Goal: Transaction & Acquisition: Purchase product/service

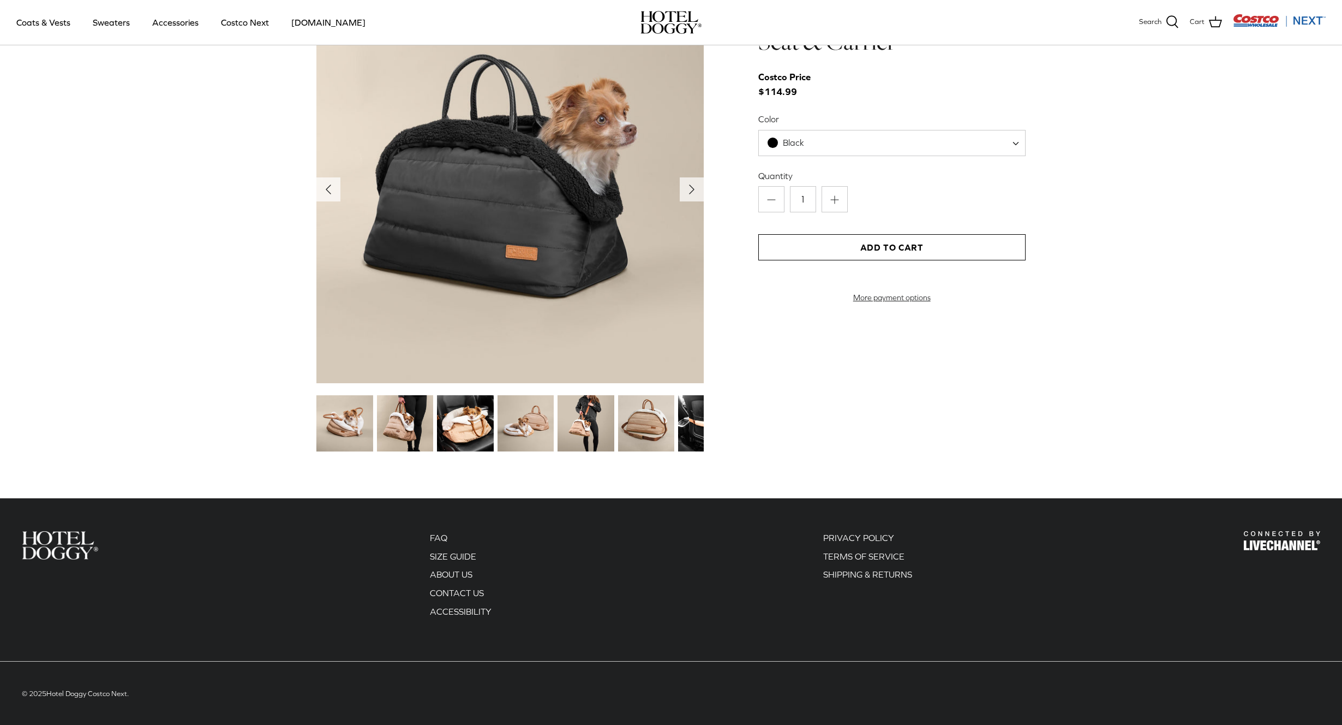
scroll to position [1301, 0]
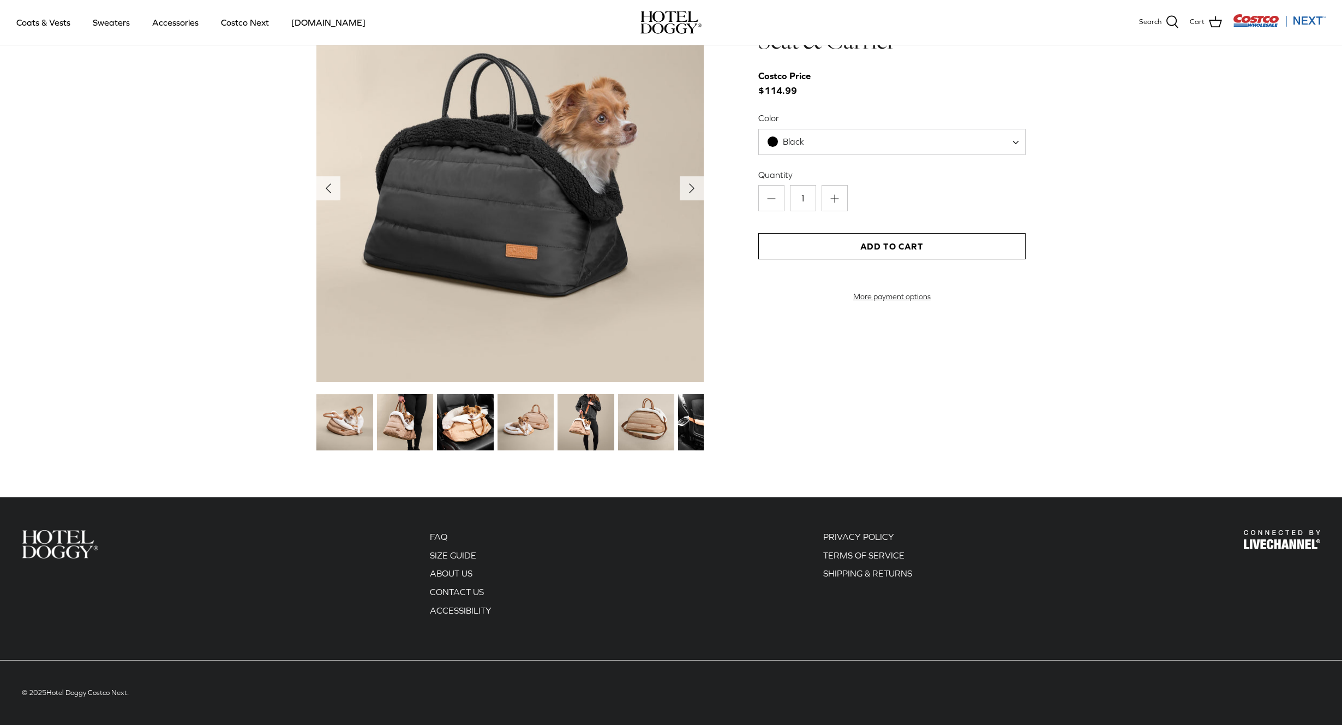
click at [448, 428] on img at bounding box center [465, 422] width 56 height 56
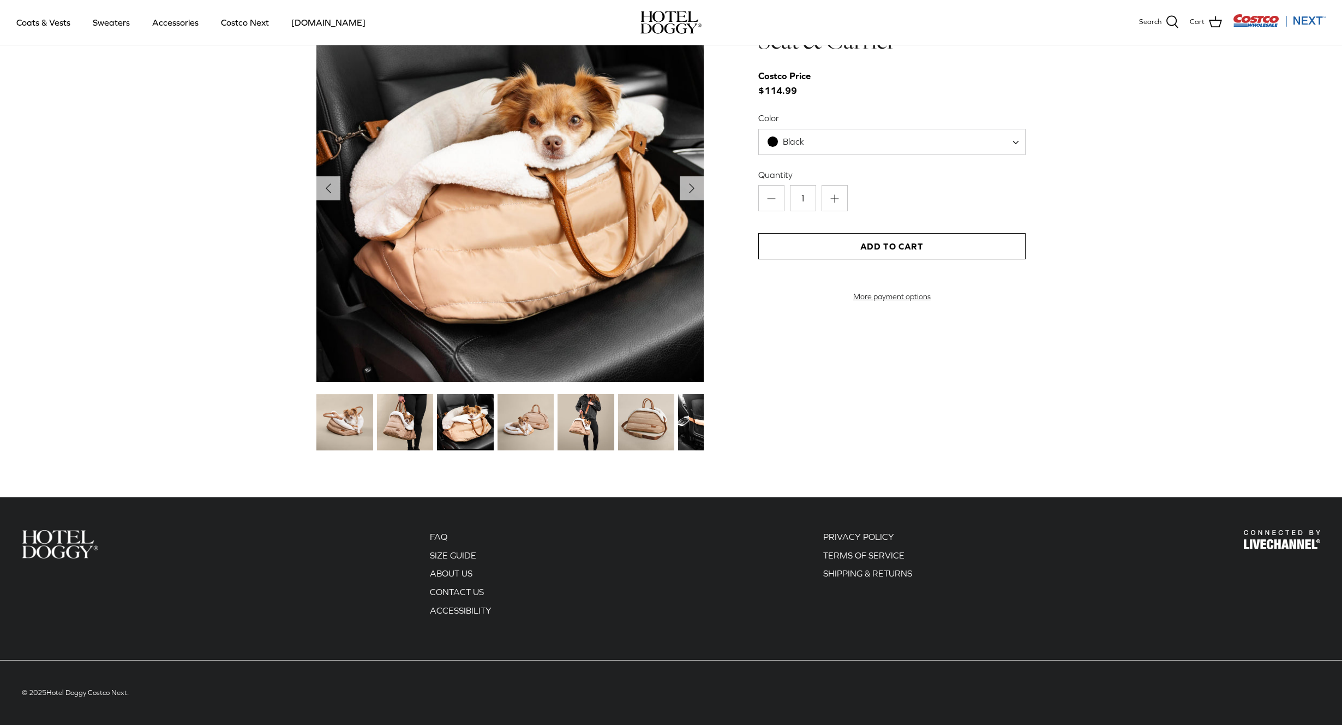
click at [515, 426] on img at bounding box center [526, 422] width 56 height 56
click at [306, 559] on div "FAQ SIZE GUIDE ABOUT US CONTACT US ACCESSIBILITY" at bounding box center [671, 592] width 1320 height 190
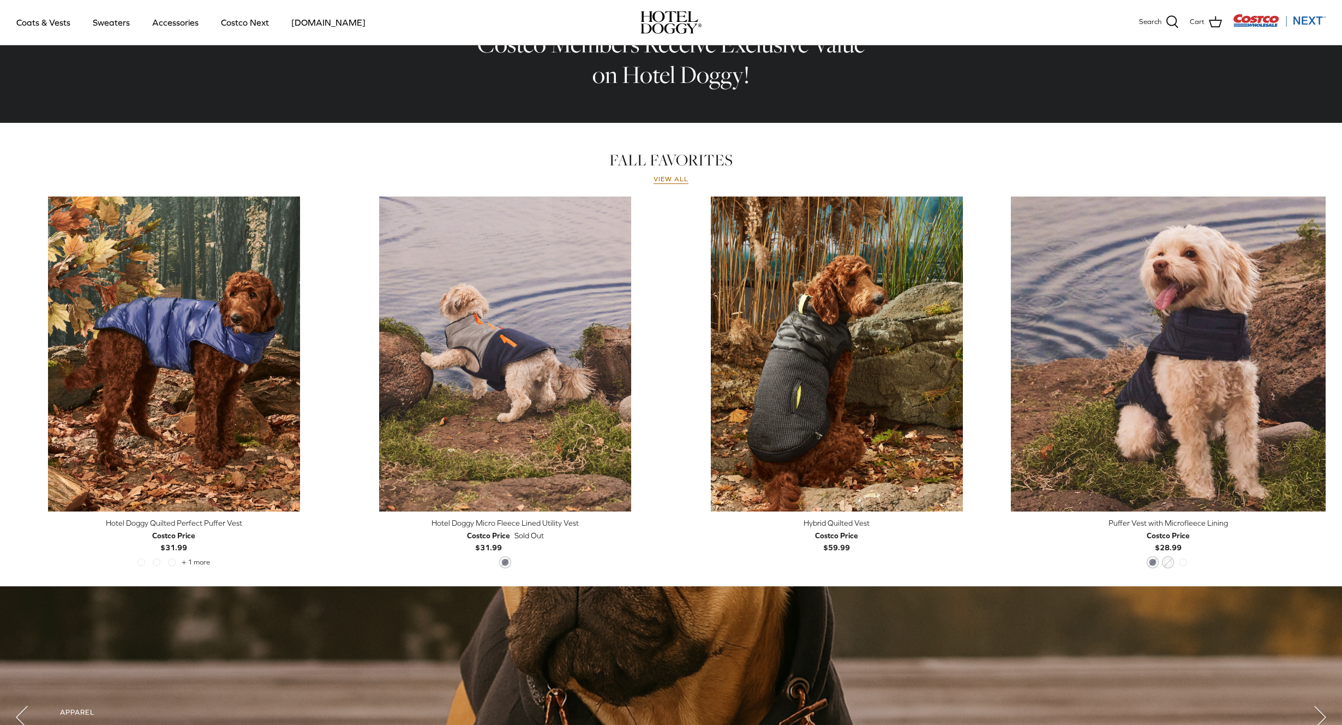
scroll to position [0, 0]
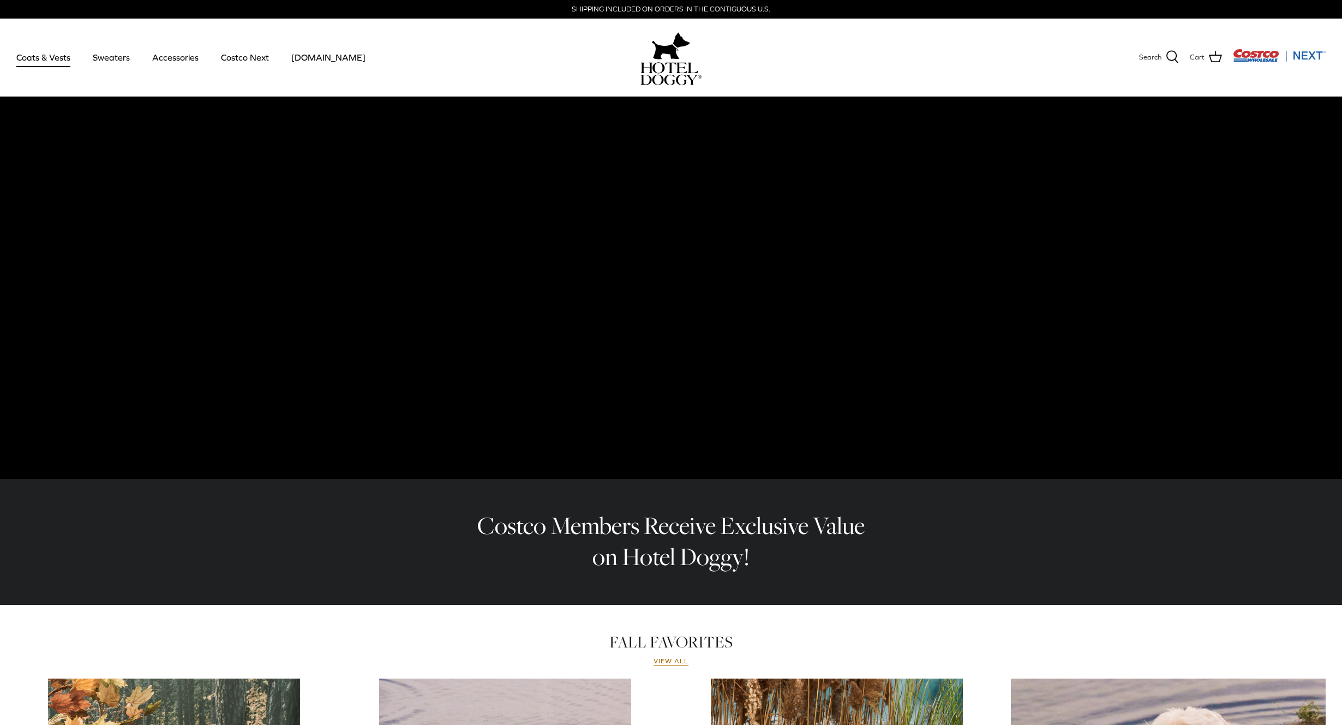
click at [38, 59] on link "Coats & Vests" at bounding box center [44, 57] width 74 height 37
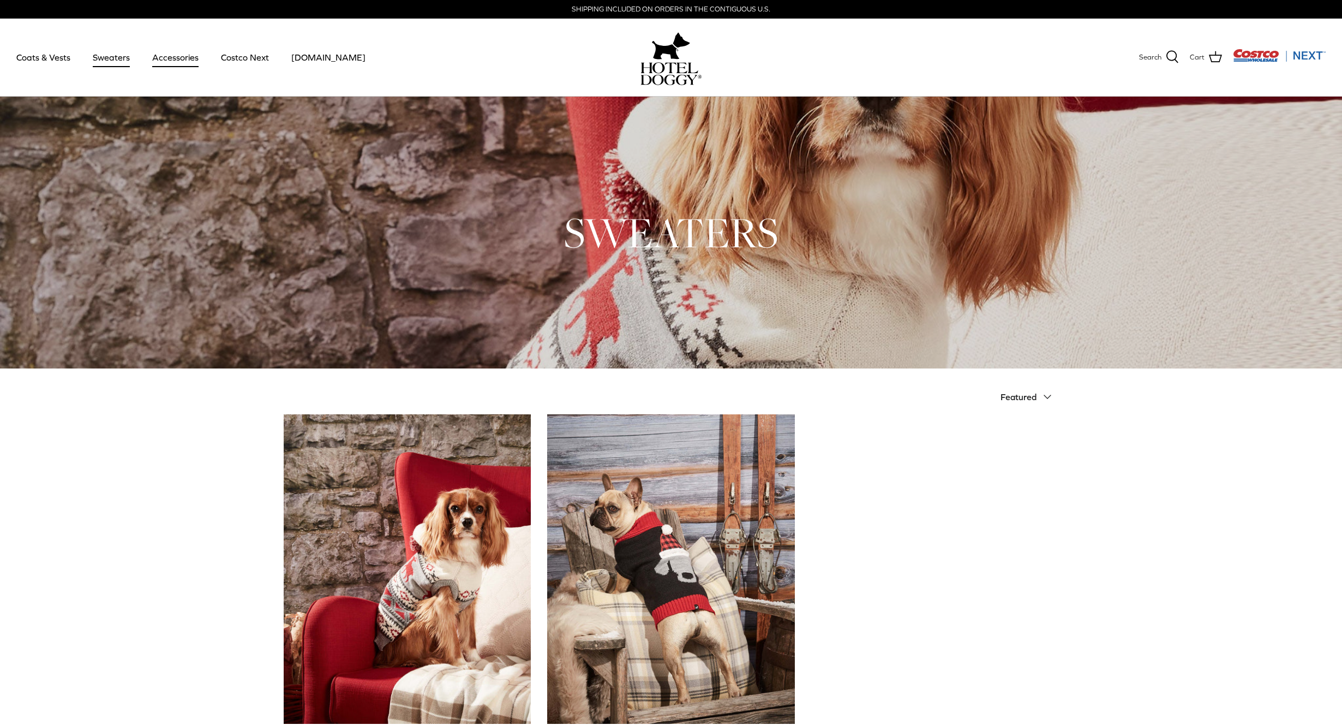
click at [171, 63] on link "Accessories" at bounding box center [175, 57] width 66 height 37
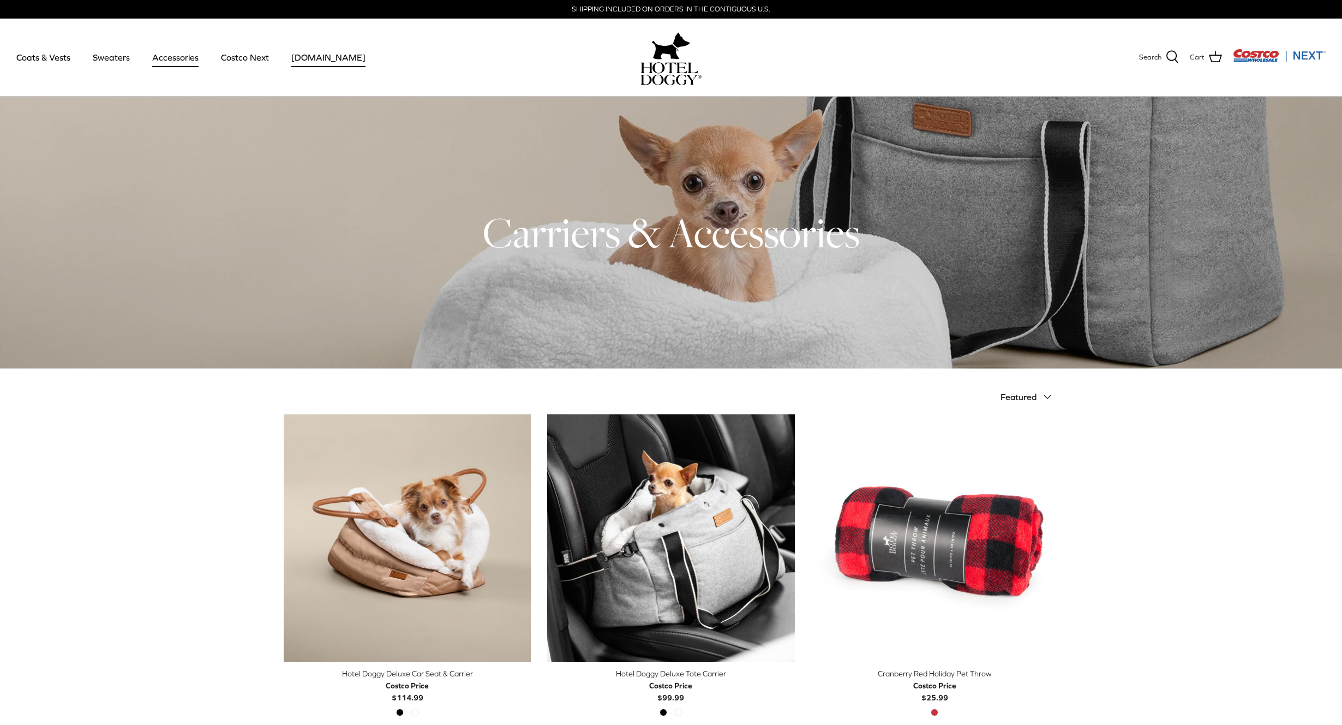
click at [302, 56] on link "[DOMAIN_NAME]" at bounding box center [329, 57] width 94 height 37
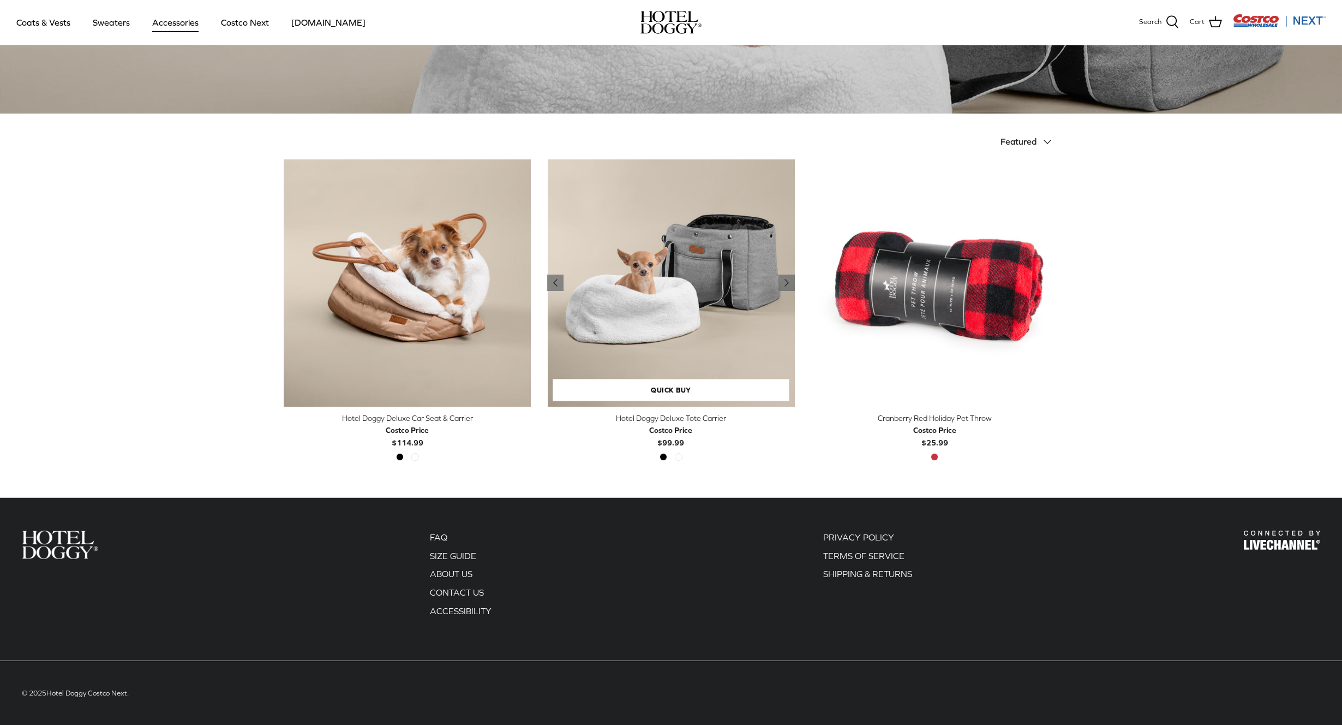
scroll to position [178, 0]
click at [620, 282] on img "Hotel Doggy Deluxe Tote Carrier" at bounding box center [670, 282] width 247 height 247
click at [647, 247] on img "Hotel Doggy Deluxe Tote Carrier" at bounding box center [670, 282] width 247 height 247
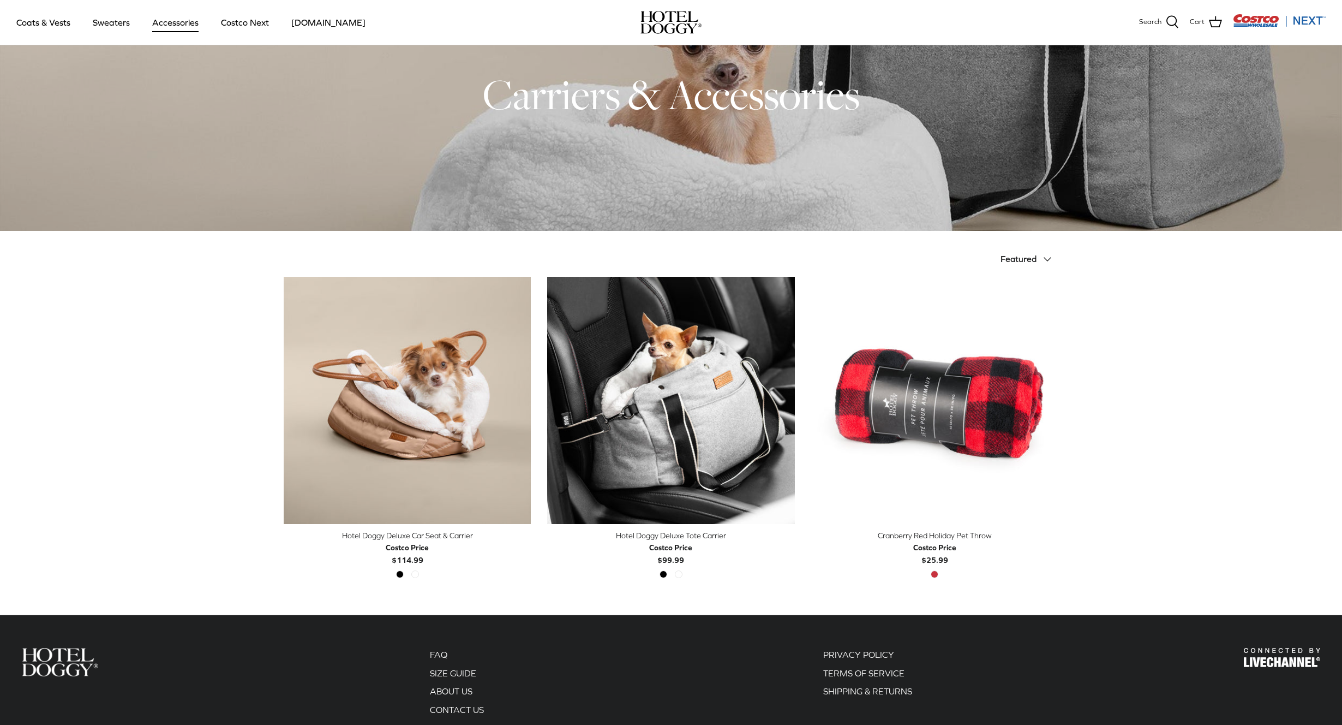
scroll to position [0, 0]
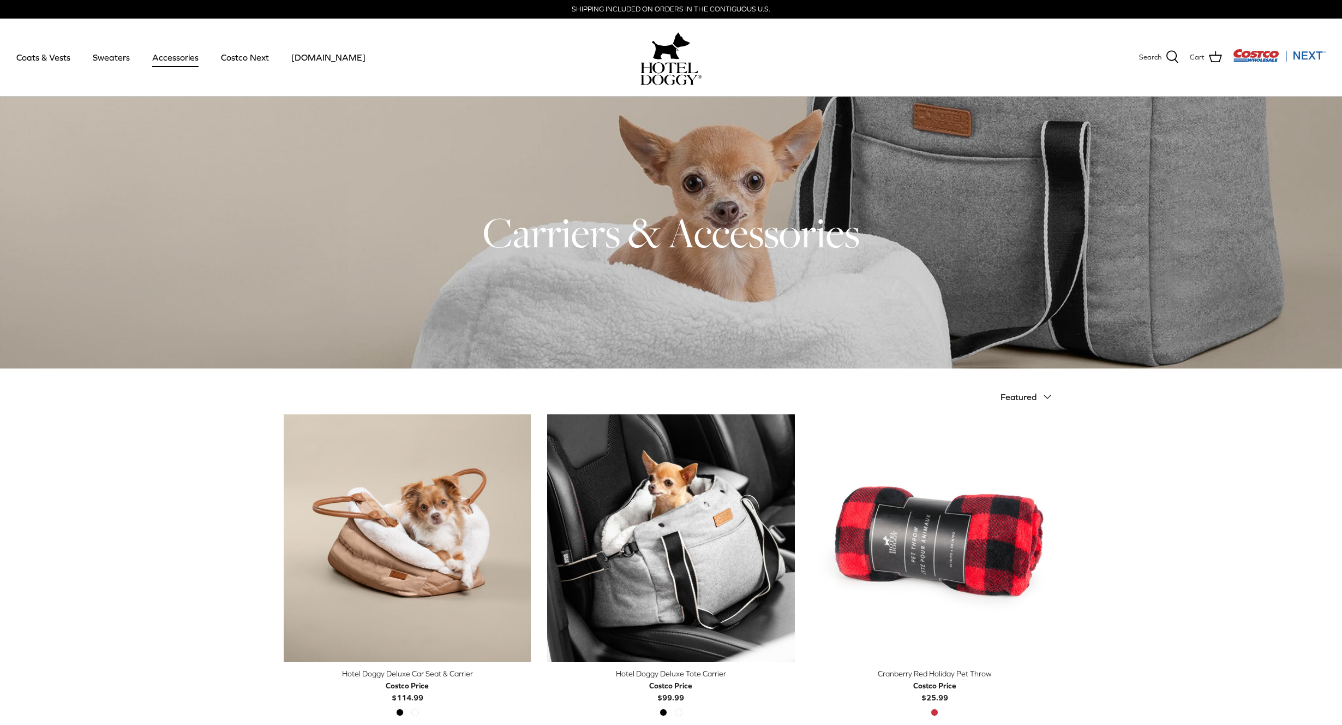
click at [806, 308] on div at bounding box center [671, 233] width 1342 height 272
